Goal: Task Accomplishment & Management: Complete application form

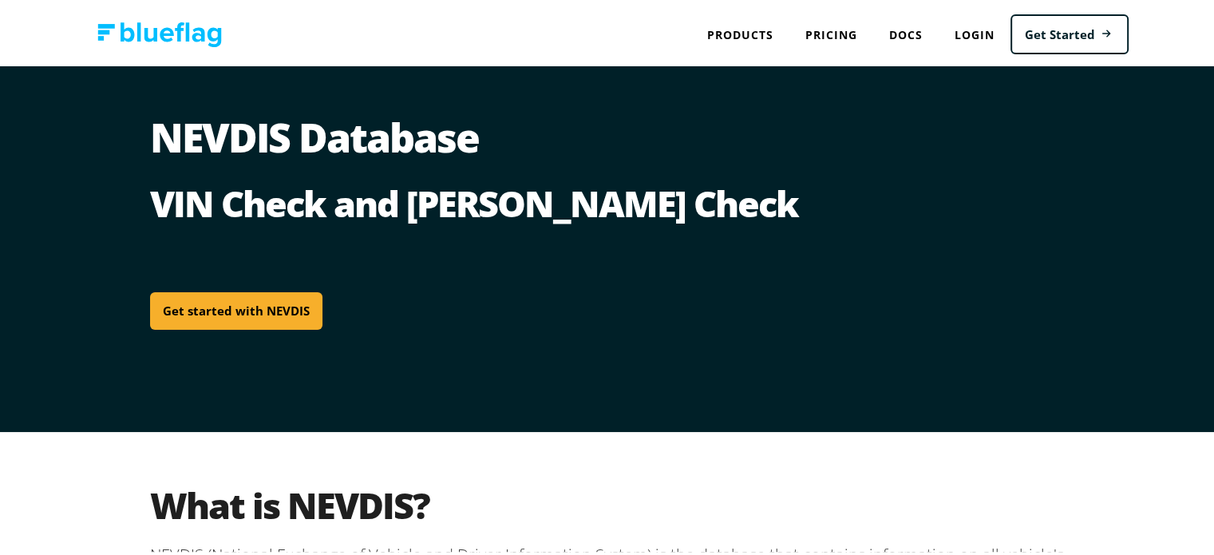
click at [230, 310] on link "Get started with NEVDIS" at bounding box center [236, 309] width 172 height 38
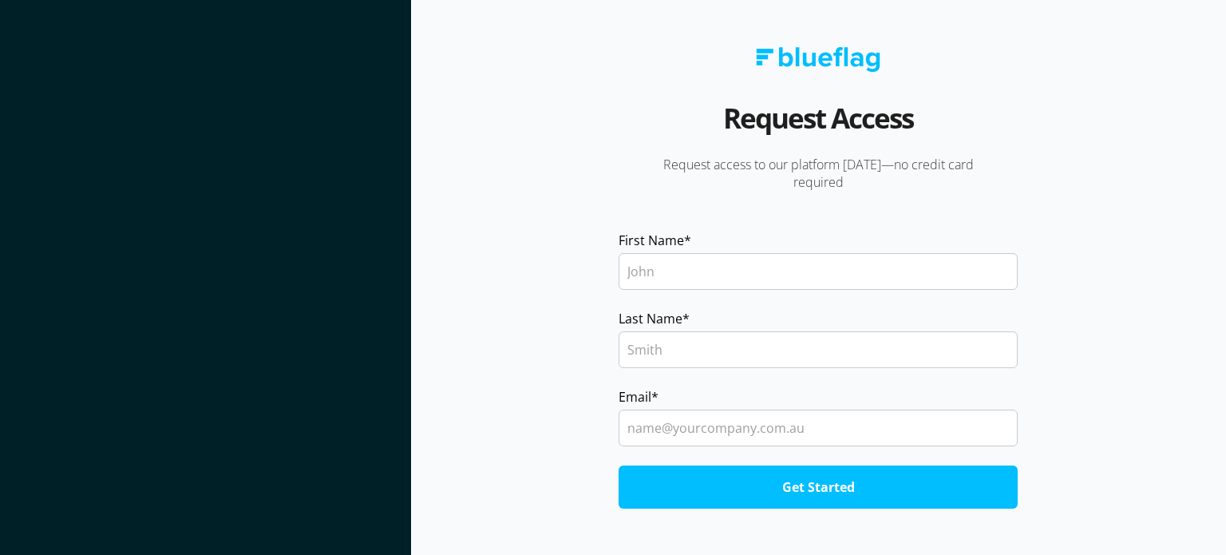
click at [773, 268] on input "First Name *" at bounding box center [818, 271] width 399 height 37
type input "T"
type input "G"
type input "[EMAIL_ADDRESS][DOMAIN_NAME]"
click at [661, 484] on input "Get Started" at bounding box center [818, 486] width 399 height 43
